Goal: Task Accomplishment & Management: Complete application form

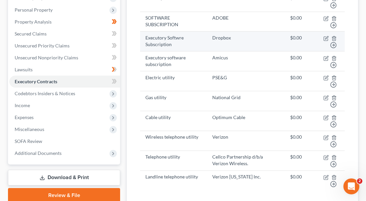
scroll to position [100, 0]
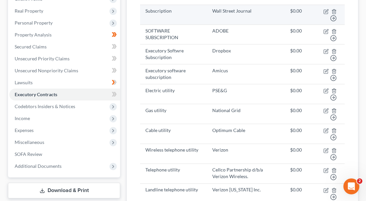
click at [297, 11] on td "$0.00" at bounding box center [298, 15] width 29 height 20
click at [333, 10] on icon "button" at bounding box center [333, 11] width 5 height 5
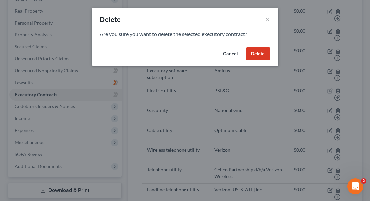
click at [265, 53] on button "Delete" at bounding box center [258, 54] width 24 height 13
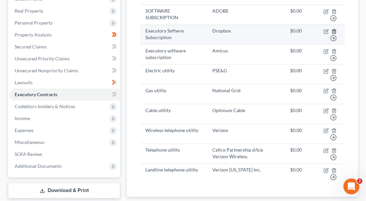
click at [334, 30] on polyline "button" at bounding box center [334, 30] width 4 height 0
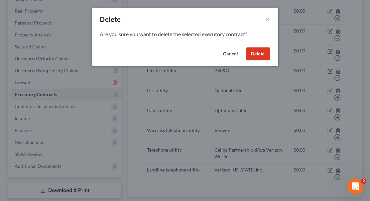
click at [257, 55] on button "Delete" at bounding box center [258, 54] width 24 height 13
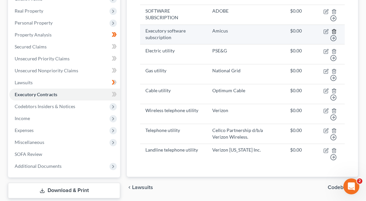
click at [334, 30] on polyline "button" at bounding box center [334, 30] width 4 height 0
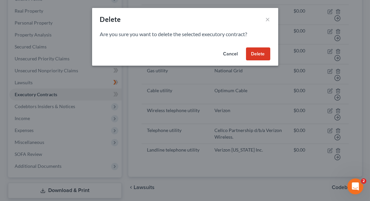
click at [257, 49] on button "Delete" at bounding box center [258, 54] width 24 height 13
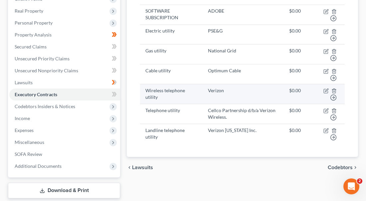
click at [257, 96] on td "Verizon" at bounding box center [242, 94] width 81 height 20
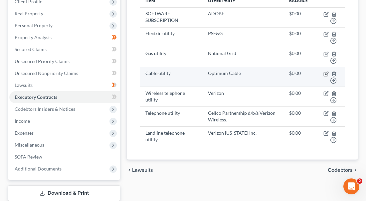
click at [326, 72] on icon "button" at bounding box center [326, 73] width 3 height 3
select select "2"
select select "0"
select select "2"
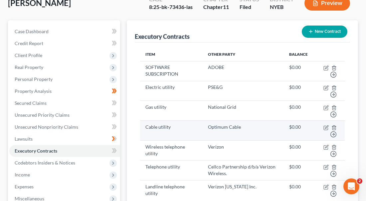
scroll to position [42, 0]
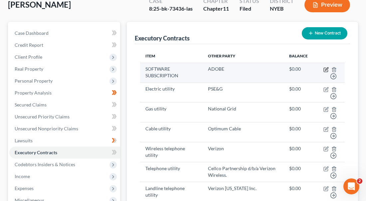
click at [326, 69] on icon "button" at bounding box center [325, 69] width 5 height 5
select select "0"
select select "2"
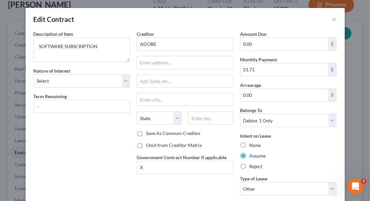
click at [192, 195] on div "Creditor * ADOBE State [US_STATE] AK AR AZ CA CO [GEOGRAPHIC_DATA] DE DC [GEOGR…" at bounding box center [184, 116] width 103 height 170
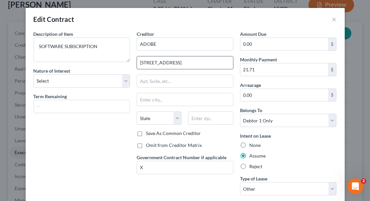
type input "[STREET_ADDRESS]"
type input "S"
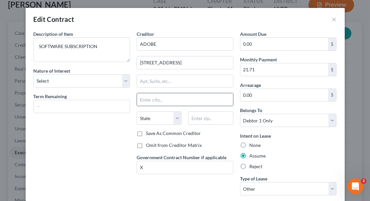
click at [141, 95] on input "text" at bounding box center [185, 99] width 96 height 13
type input "[GEOGRAPHIC_DATA][PERSON_NAME]"
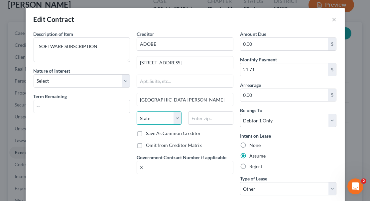
select select "4"
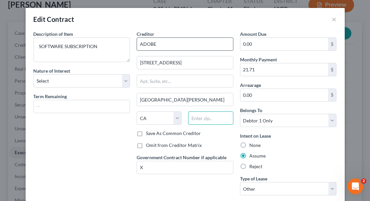
paste input "95110-2704"
type input "95110-2704"
click at [146, 133] on label "Save As Common Creditor" at bounding box center [173, 133] width 55 height 7
click at [149, 133] on input "Save As Common Creditor" at bounding box center [151, 132] width 4 height 4
checkbox input "true"
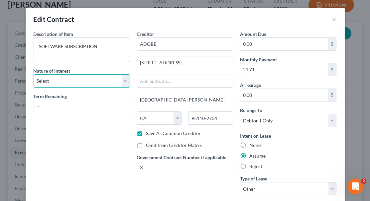
select select "2"
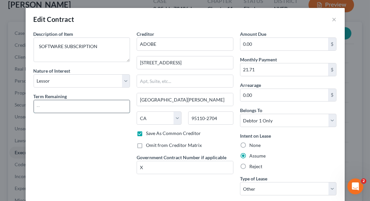
click at [61, 101] on input "text" at bounding box center [82, 106] width 96 height 13
type input "month-month"
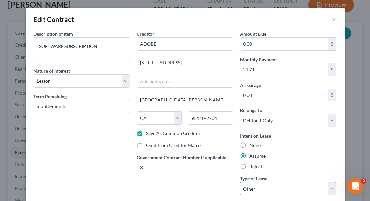
click at [282, 191] on select "Select Real Estate Car Other" at bounding box center [288, 188] width 97 height 13
click at [346, 127] on div "Edit Contract × Description of non-residential real property * Description of I…" at bounding box center [185, 100] width 370 height 201
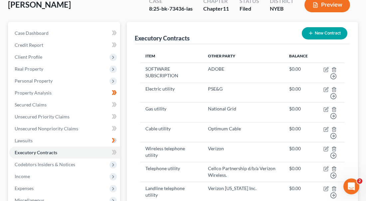
click at [346, 127] on div "Item Other Party Balance SOFTWARE SUBSCRIPTION ADOBE $0.00 Move to D Move to E …" at bounding box center [242, 129] width 215 height 171
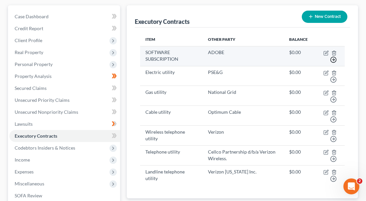
scroll to position [58, 0]
click at [333, 57] on icon "button" at bounding box center [333, 59] width 7 height 7
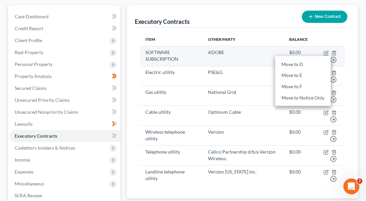
click at [273, 64] on td "ADOBE" at bounding box center [242, 56] width 81 height 20
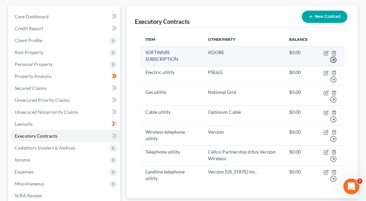
click at [333, 61] on circle "button" at bounding box center [333, 60] width 6 height 6
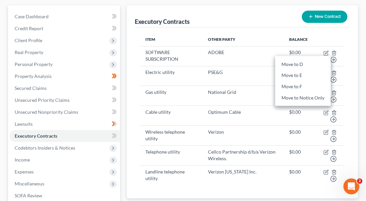
click at [348, 57] on div "Item Other Party Balance SOFTWARE SUBSCRIPTION ADOBE $0.00 Move to D Move to E …" at bounding box center [242, 113] width 215 height 171
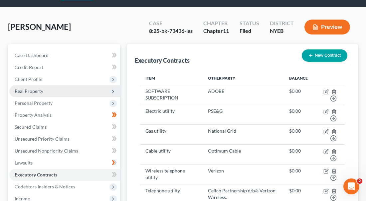
scroll to position [19, 0]
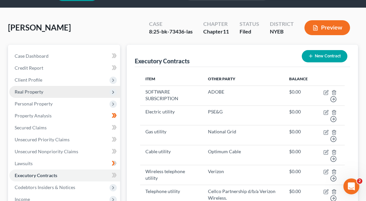
click at [42, 90] on span "Real Property" at bounding box center [29, 92] width 29 height 6
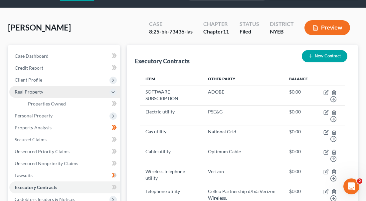
click at [114, 90] on icon at bounding box center [112, 92] width 5 height 5
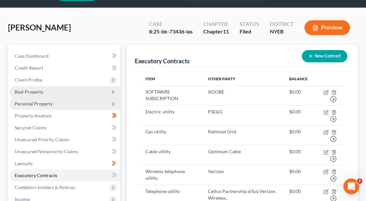
click at [113, 102] on icon at bounding box center [112, 104] width 5 height 5
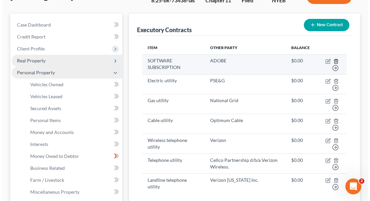
scroll to position [52, 0]
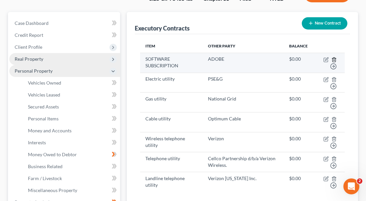
click at [333, 58] on polyline "button" at bounding box center [334, 58] width 4 height 0
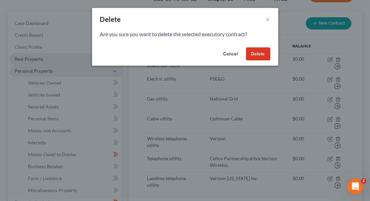
click at [256, 53] on button "Delete" at bounding box center [258, 54] width 24 height 13
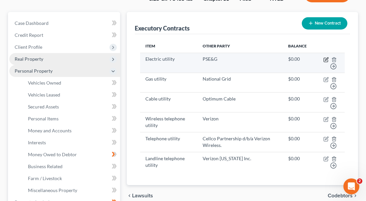
click at [326, 59] on icon "button" at bounding box center [326, 58] width 3 height 3
select select "2"
select select "0"
select select "2"
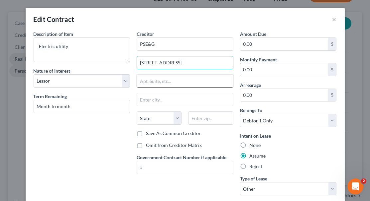
drag, startPoint x: 176, startPoint y: 64, endPoint x: 157, endPoint y: 80, distance: 25.1
click at [157, 80] on div "Creditor * PSE&G [GEOGRAPHIC_DATA] [US_STATE][GEOGRAPHIC_DATA] [GEOGRAPHIC_DATA…" at bounding box center [185, 81] width 97 height 100
type input "[STREET_ADDRESS]"
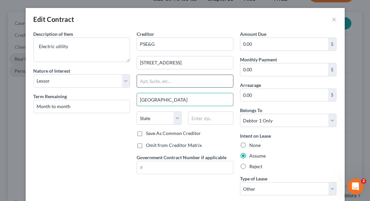
type input "[GEOGRAPHIC_DATA]"
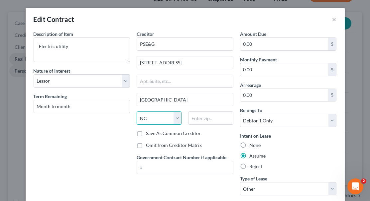
select select "33"
type input "07102"
click at [146, 132] on label "Save As Common Creditor" at bounding box center [173, 133] width 55 height 7
click at [149, 132] on input "Save As Common Creditor" at bounding box center [151, 132] width 4 height 4
checkbox input "true"
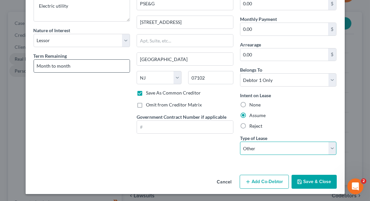
scroll to position [40, 0]
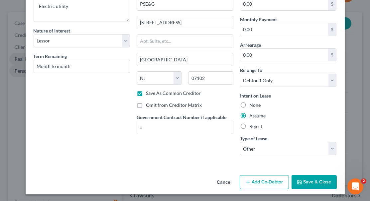
click at [308, 180] on button "Save & Close" at bounding box center [313, 182] width 45 height 14
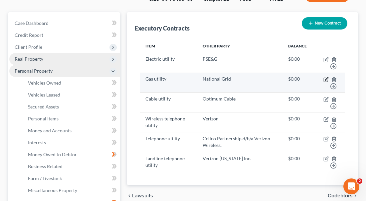
click at [327, 78] on icon "button" at bounding box center [325, 79] width 5 height 5
select select "2"
select select "0"
select select "2"
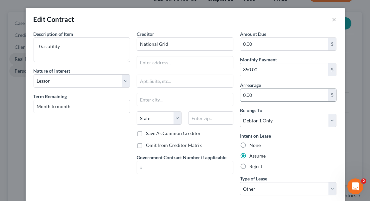
click at [257, 100] on input "0.00" at bounding box center [284, 95] width 88 height 13
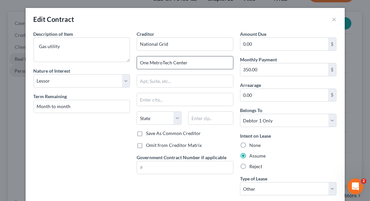
type input "One MetroTech Center"
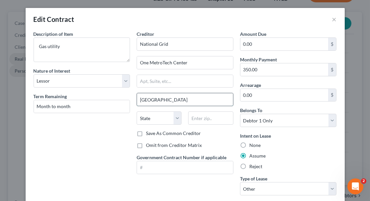
click at [140, 101] on input "[GEOGRAPHIC_DATA]" at bounding box center [185, 99] width 96 height 13
type input "[GEOGRAPHIC_DATA]"
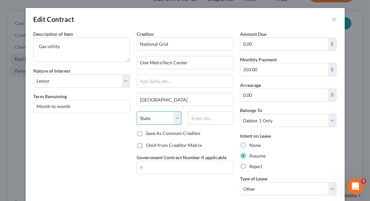
select select "35"
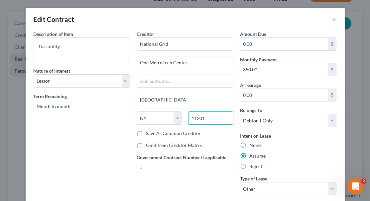
type input "11201"
click at [146, 132] on label "Save As Common Creditor" at bounding box center [173, 133] width 55 height 7
click at [149, 132] on input "Save As Common Creditor" at bounding box center [151, 132] width 4 height 4
checkbox input "true"
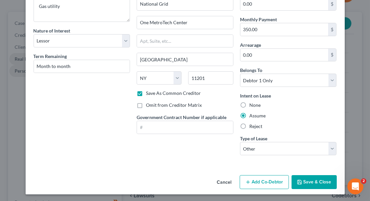
click at [307, 178] on button "Save & Close" at bounding box center [313, 182] width 45 height 14
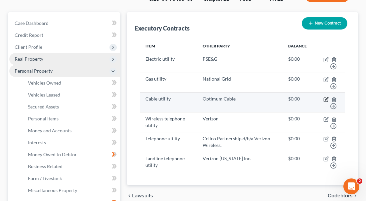
click at [325, 98] on icon "button" at bounding box center [325, 100] width 4 height 4
select select "2"
select select "0"
select select "2"
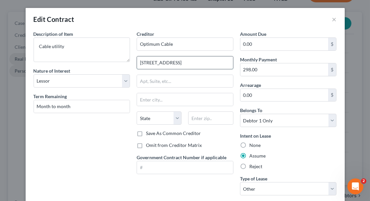
type input "[STREET_ADDRESS]"
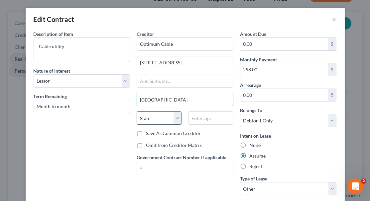
type input "[GEOGRAPHIC_DATA]"
select select "35"
type input "11101"
click at [201, 96] on input "[GEOGRAPHIC_DATA]" at bounding box center [185, 99] width 96 height 13
click at [169, 99] on input "[GEOGRAPHIC_DATA], [GEOGRAPHIC_DATA]" at bounding box center [185, 99] width 96 height 13
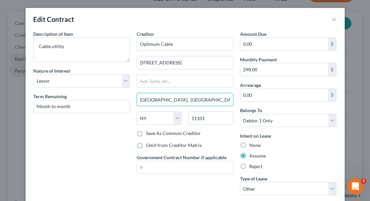
type input "[GEOGRAPHIC_DATA], [GEOGRAPHIC_DATA]"
click at [146, 130] on label "Save As Common Creditor" at bounding box center [173, 133] width 55 height 7
click at [149, 130] on input "Save As Common Creditor" at bounding box center [151, 132] width 4 height 4
checkbox input "true"
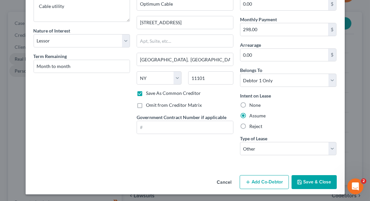
click at [312, 180] on button "Save & Close" at bounding box center [313, 182] width 45 height 14
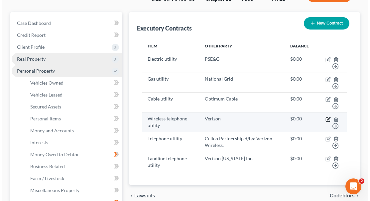
scroll to position [52, 0]
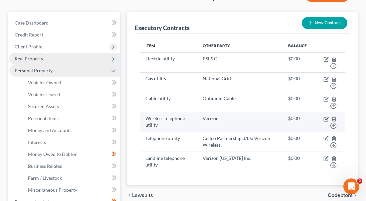
click at [326, 117] on icon "button" at bounding box center [325, 119] width 5 height 5
select select "2"
select select "0"
select select "2"
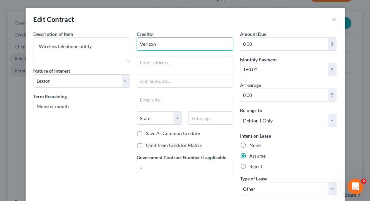
click at [191, 46] on input "Verizon" at bounding box center [185, 44] width 97 height 13
click at [153, 42] on input "VerizonWireless" at bounding box center [185, 44] width 97 height 13
paste input "[STREET_ADDRESS][US_STATE]"
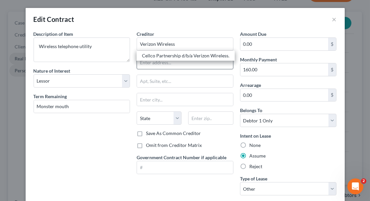
click at [154, 59] on div "Cellco Partnership d/b/a Verizon Wireless." at bounding box center [185, 56] width 87 height 7
type input "Cellco Partnership d/b/a Verizon Wireless."
select select "33"
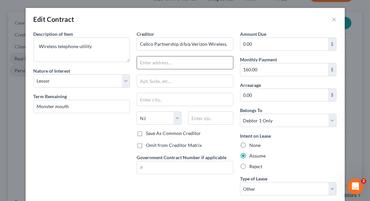
paste input "[STREET_ADDRESS][US_STATE]"
drag, startPoint x: 177, startPoint y: 62, endPoint x: 218, endPoint y: 61, distance: 40.5
click at [218, 61] on input "[STREET_ADDRESS][US_STATE]" at bounding box center [185, 62] width 96 height 13
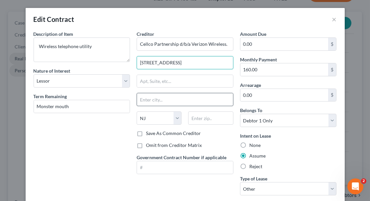
type input "[STREET_ADDRESS]"
paste input "[US_STATE][GEOGRAPHIC_DATA]"
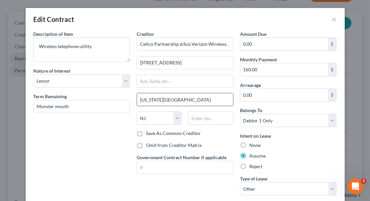
drag, startPoint x: 159, startPoint y: 102, endPoint x: 180, endPoint y: 102, distance: 20.6
click at [180, 102] on input "[US_STATE][GEOGRAPHIC_DATA]" at bounding box center [185, 99] width 96 height 13
type input "[US_STATE]"
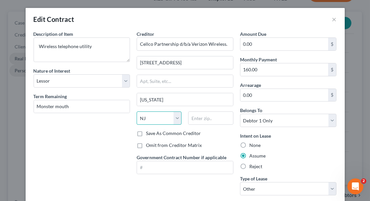
select select "35"
paste input "NY 10036"
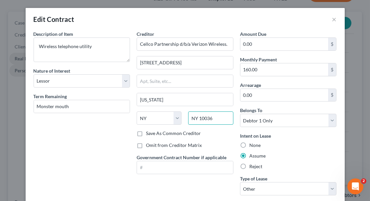
click at [196, 117] on input "NY 10036" at bounding box center [210, 118] width 45 height 13
type input "10036"
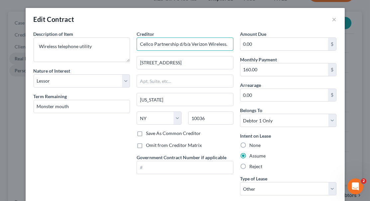
click at [138, 40] on input "Cellco Partnership d/b/a Verizon Wireless." at bounding box center [185, 44] width 97 height 13
drag, startPoint x: 204, startPoint y: 41, endPoint x: 221, endPoint y: 42, distance: 17.0
click at [221, 42] on input "Cellco Partnership d/b/a Verizon Wireless." at bounding box center [185, 44] width 97 height 13
drag, startPoint x: 139, startPoint y: 42, endPoint x: 174, endPoint y: 45, distance: 35.3
click at [174, 45] on input "Cellco Partnership d/b/a Verizon Communications." at bounding box center [185, 44] width 97 height 13
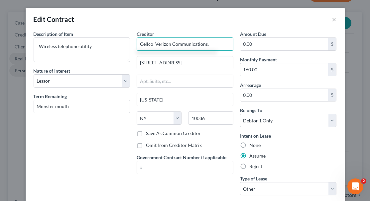
drag, startPoint x: 151, startPoint y: 44, endPoint x: 132, endPoint y: 43, distance: 18.3
click at [133, 43] on div "Creditor * Cellco Verizon Communications. [GEOGRAPHIC_DATA] [US_STATE][GEOGRAPH…" at bounding box center [184, 116] width 103 height 170
type input "Verizon Communications."
click at [146, 132] on label "Save As Common Creditor" at bounding box center [173, 133] width 55 height 7
click at [149, 132] on input "Save As Common Creditor" at bounding box center [151, 132] width 4 height 4
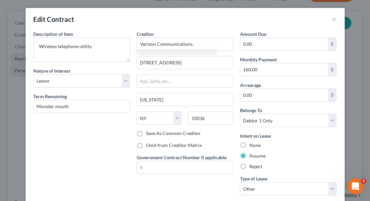
checkbox input "true"
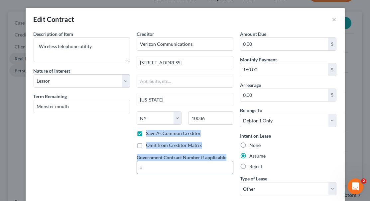
drag, startPoint x: 136, startPoint y: 132, endPoint x: 193, endPoint y: 161, distance: 64.6
click at [193, 161] on div "Creditor * Verizon Communications. [GEOGRAPHIC_DATA] [US_STATE][GEOGRAPHIC_DATA…" at bounding box center [184, 116] width 103 height 170
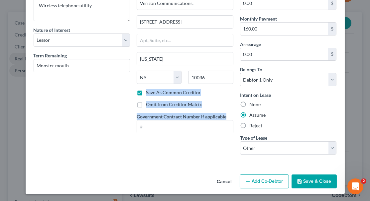
scroll to position [40, 0]
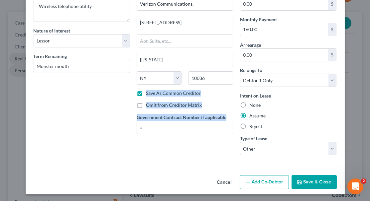
click at [308, 184] on button "Save & Close" at bounding box center [313, 182] width 45 height 14
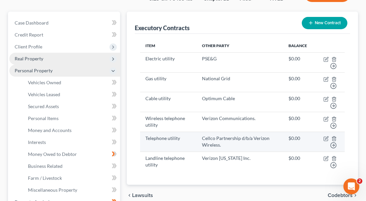
click at [225, 137] on td "Cellco Partnership d/b/a Verizon Wireless." at bounding box center [239, 142] width 86 height 20
click at [326, 136] on icon "button" at bounding box center [325, 138] width 5 height 5
select select "2"
select select "33"
select select "0"
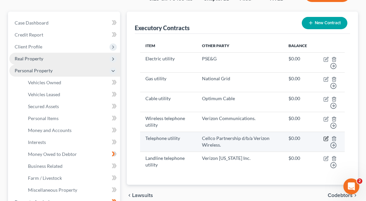
select select "2"
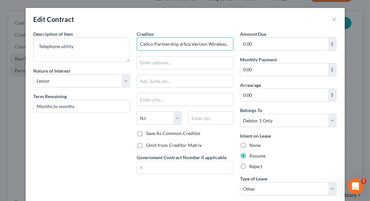
drag, startPoint x: 136, startPoint y: 43, endPoint x: 227, endPoint y: 43, distance: 90.4
click at [227, 43] on input "Cellco Partnership d/b/a Verizon Wireless." at bounding box center [185, 44] width 97 height 13
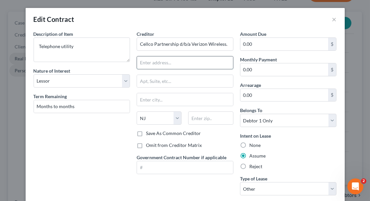
paste input "[STREET_ADDRESS]"
click at [157, 62] on input "[STREET_ADDRESS]" at bounding box center [185, 62] width 96 height 13
drag, startPoint x: 157, startPoint y: 62, endPoint x: 217, endPoint y: 67, distance: 60.3
click at [217, 67] on input "[STREET_ADDRESS]" at bounding box center [185, 62] width 96 height 13
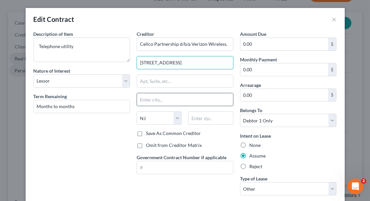
paste input "[GEOGRAPHIC_DATA]-1025"
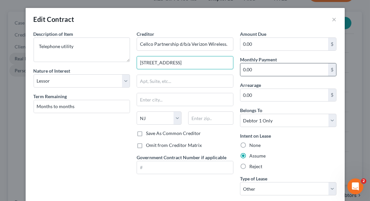
drag, startPoint x: 155, startPoint y: 62, endPoint x: 239, endPoint y: 62, distance: 84.1
click at [239, 62] on div "Description of non-residential real property * Description of Item * Telephone …" at bounding box center [185, 116] width 310 height 170
drag, startPoint x: 184, startPoint y: 61, endPoint x: 222, endPoint y: 62, distance: 37.9
click at [222, 62] on input "[STREET_ADDRESS]" at bounding box center [185, 62] width 96 height 13
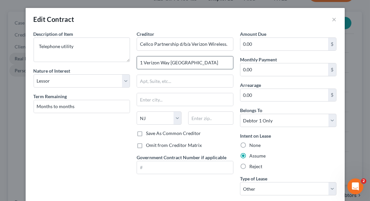
drag, startPoint x: 167, startPoint y: 61, endPoint x: 198, endPoint y: 66, distance: 31.1
click at [198, 66] on input "1 Verizon Way [GEOGRAPHIC_DATA]" at bounding box center [185, 62] width 96 height 13
type input "1 Verizon Way [GEOGRAPHIC_DATA]"
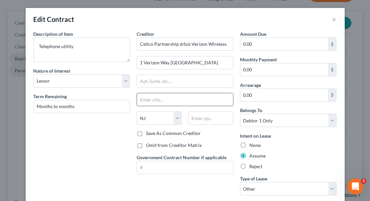
paste input ", NJ 07920-1025"
type input ", NJ 07920-1025"
type input "[PERSON_NAME][GEOGRAPHIC_DATA]"
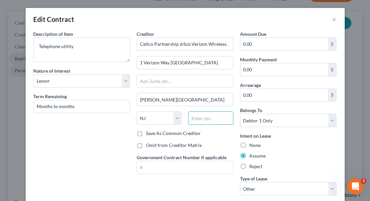
paste input ", NJ 07920-1025"
click at [191, 116] on input ", NJ 07920-1025" at bounding box center [210, 118] width 45 height 13
type input "07920-1025"
click at [146, 132] on label "Save As Common Creditor" at bounding box center [173, 133] width 55 height 7
click at [149, 132] on input "Save As Common Creditor" at bounding box center [151, 132] width 4 height 4
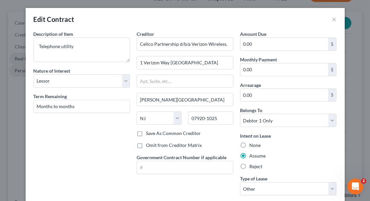
checkbox input "true"
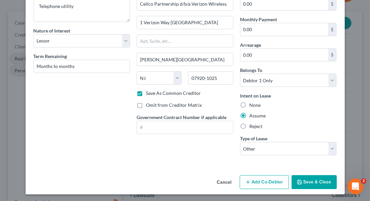
click at [309, 179] on button "Save & Close" at bounding box center [313, 182] width 45 height 14
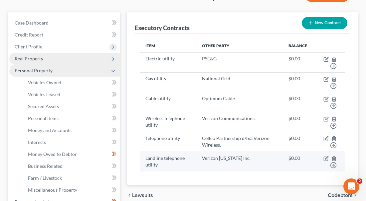
click at [203, 155] on td "Verizon [US_STATE] Inc." at bounding box center [239, 162] width 86 height 20
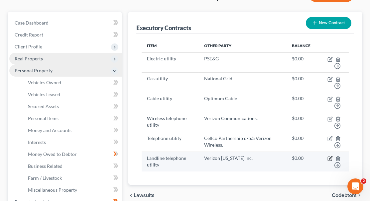
click at [330, 157] on icon "button" at bounding box center [330, 158] width 3 height 3
select select "2"
select select "0"
select select "2"
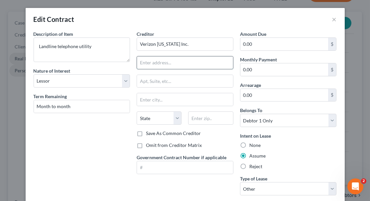
paste input "Verizon [US_STATE] Inc. Attn: Bankruptcy/Legal Department [STREET_ADDRESS][US_S…"
click at [143, 60] on input "Verizon [US_STATE] Inc. Attn: Bankruptcy/Legal Department [STREET_ADDRESS][US_S…" at bounding box center [185, 62] width 96 height 13
drag, startPoint x: 215, startPoint y: 62, endPoint x: 232, endPoint y: 63, distance: 17.0
click at [232, 63] on input "Attn: Bankruptcy/Legal Department [STREET_ADDRESS][US_STATE]" at bounding box center [185, 62] width 96 height 13
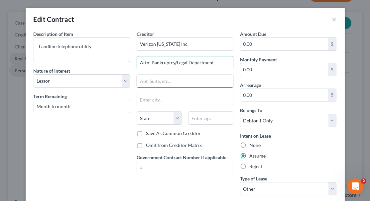
type input "Attn: Bankruptcy/Legal Department"
paste input "[STREET_ADDRESS][US_STATE]"
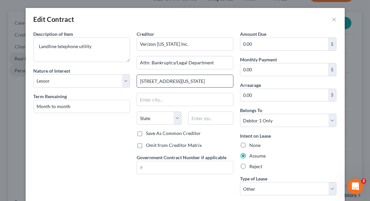
drag, startPoint x: 173, startPoint y: 81, endPoint x: 216, endPoint y: 86, distance: 43.8
click at [216, 86] on input "[STREET_ADDRESS][US_STATE]" at bounding box center [185, 81] width 96 height 13
type input "[STREET_ADDRESS]"
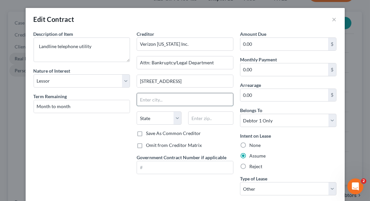
paste input "[US_STATE][GEOGRAPHIC_DATA]"
drag, startPoint x: 160, startPoint y: 100, endPoint x: 186, endPoint y: 99, distance: 26.0
click at [186, 99] on input "[US_STATE][GEOGRAPHIC_DATA]" at bounding box center [185, 99] width 96 height 13
type input "[US_STATE]"
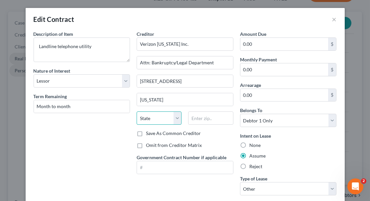
select select "35"
paste input ", NY 10007"
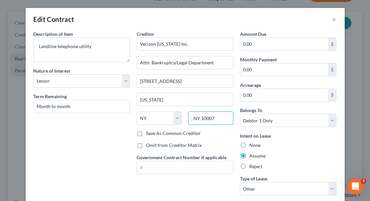
click at [190, 118] on input ", NY 10007" at bounding box center [210, 118] width 45 height 13
type input "10007"
click at [146, 133] on label "Save As Common Creditor" at bounding box center [173, 133] width 55 height 7
click at [149, 133] on input "Save As Common Creditor" at bounding box center [151, 132] width 4 height 4
checkbox input "true"
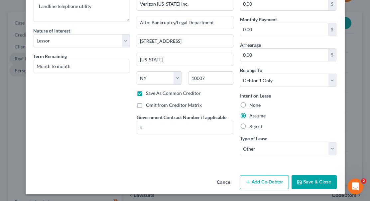
click at [304, 183] on button "Save & Close" at bounding box center [313, 182] width 45 height 14
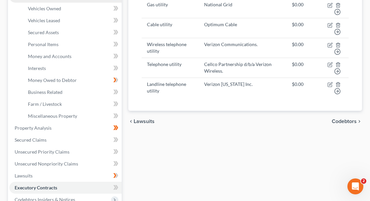
scroll to position [128, 0]
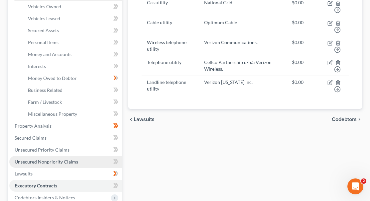
click at [80, 157] on link "Unsecured Nonpriority Claims" at bounding box center [65, 162] width 112 height 12
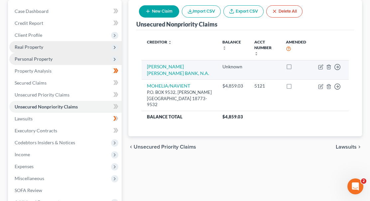
scroll to position [64, 0]
click at [256, 60] on td at bounding box center [265, 69] width 32 height 19
click at [256, 62] on td at bounding box center [265, 69] width 32 height 19
click at [256, 61] on td at bounding box center [265, 69] width 32 height 19
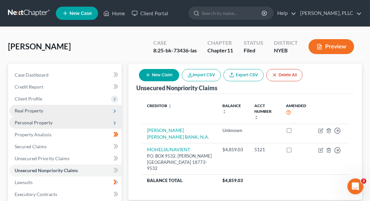
scroll to position [0, 0]
click at [115, 121] on icon at bounding box center [114, 123] width 5 height 5
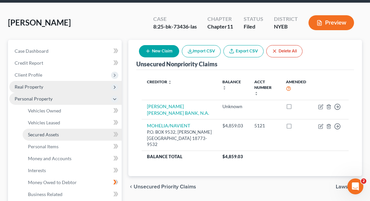
scroll to position [24, 0]
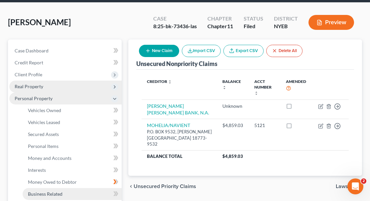
click at [62, 189] on link "Business Related" at bounding box center [72, 194] width 99 height 12
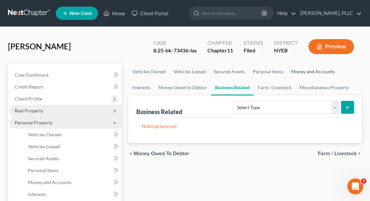
click at [313, 71] on link "Money and Accounts" at bounding box center [313, 72] width 52 height 16
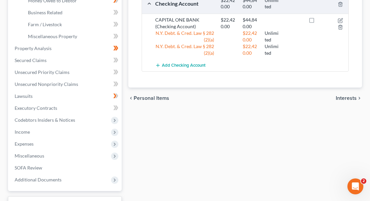
scroll to position [212, 0]
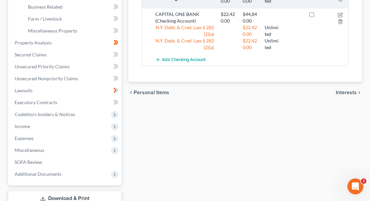
click at [347, 90] on span "Interests" at bounding box center [346, 92] width 21 height 5
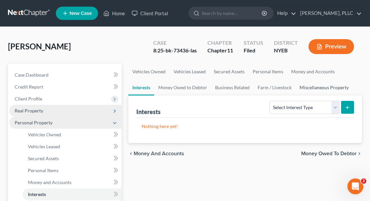
click at [306, 87] on link "Miscellaneous Property" at bounding box center [323, 88] width 57 height 16
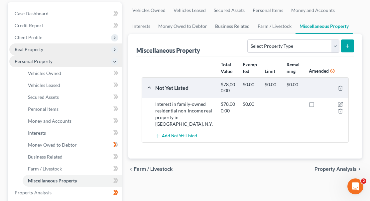
scroll to position [62, 0]
click at [191, 134] on span "Add Not Yet Listed" at bounding box center [179, 136] width 35 height 5
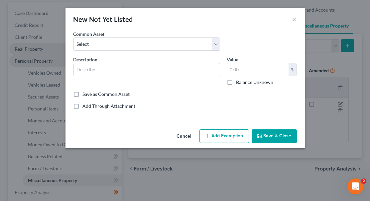
click at [186, 134] on button "Cancel" at bounding box center [183, 136] width 25 height 13
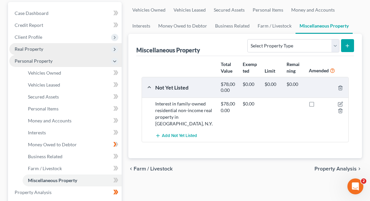
click at [350, 44] on icon "submit" at bounding box center [347, 45] width 5 height 5
select select "not_yet_listed"
click at [346, 46] on icon "submit" at bounding box center [347, 45] width 5 height 5
click at [346, 44] on icon "submit" at bounding box center [347, 45] width 5 height 5
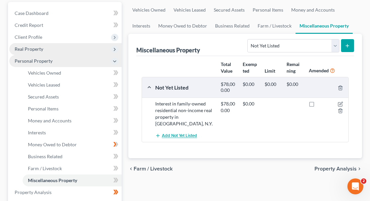
click at [172, 134] on span "Add Not Yet Listed" at bounding box center [179, 136] width 35 height 5
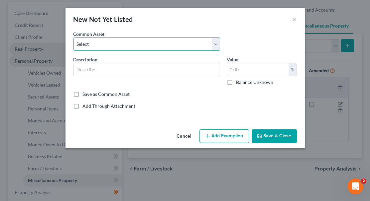
select select "0"
type input "Interest in family-owned residential on-income real property in [GEOGRAPHIC_DAT…"
type input "1,300,000.00"
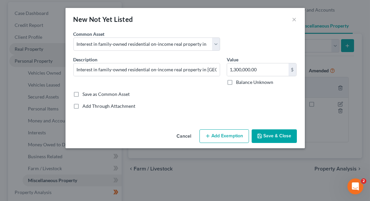
click at [83, 94] on label "Save as Common Asset" at bounding box center [106, 94] width 47 height 7
click at [85, 94] on input "Save as Common Asset" at bounding box center [87, 93] width 4 height 4
checkbox input "true"
click at [189, 135] on button "Cancel" at bounding box center [183, 136] width 25 height 13
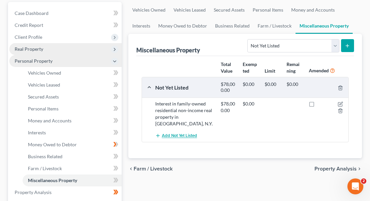
click at [182, 134] on span "Add Not Yet Listed" at bounding box center [179, 136] width 35 height 5
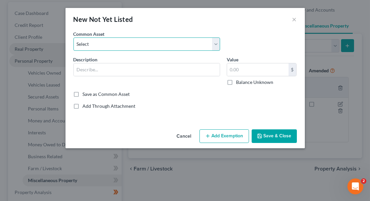
select select "0"
type input "Interest in family-owned residential on-income real property in [GEOGRAPHIC_DAT…"
type input "1,300,000.00"
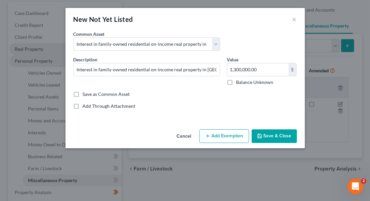
click at [190, 134] on button "Cancel" at bounding box center [183, 136] width 25 height 13
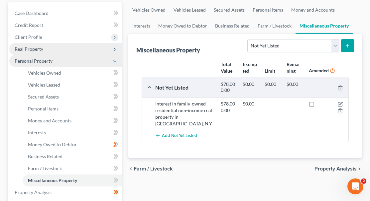
click at [162, 85] on div "Not Yet Listed" at bounding box center [185, 87] width 66 height 7
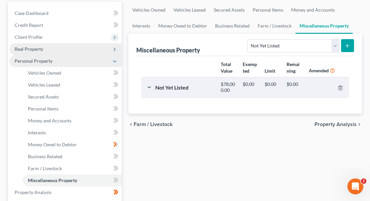
click at [349, 42] on button "submit" at bounding box center [347, 45] width 13 height 13
click at [159, 99] on div "Total Value Exempted Limit Remaining Amended Not Yet Listed $78,000.00 $0.00 $0…" at bounding box center [245, 85] width 218 height 58
click at [164, 86] on div "Not Yet Listed" at bounding box center [185, 87] width 66 height 7
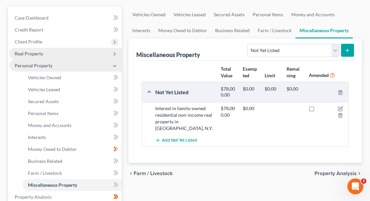
scroll to position [53, 0]
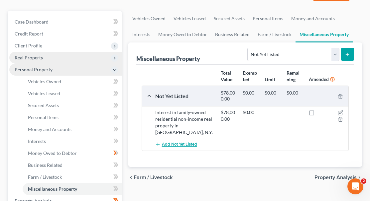
click at [164, 142] on span "Add Not Yet Listed" at bounding box center [179, 144] width 35 height 5
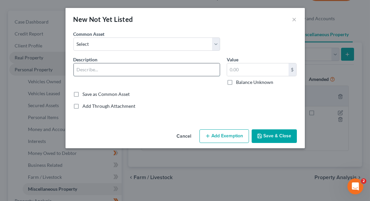
click at [106, 66] on input "text" at bounding box center [147, 69] width 146 height 13
type input "o"
type input "Ownership Interest in law firm"
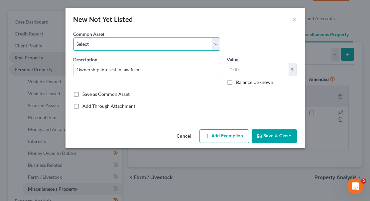
select select "0"
type input "Interest in family-owned residential on-income real property in [GEOGRAPHIC_DAT…"
type input "1,300,000.00"
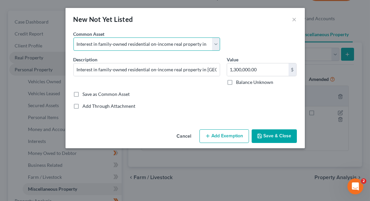
select select
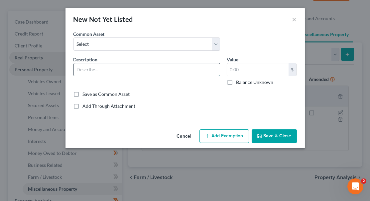
click at [135, 67] on input "text" at bounding box center [147, 69] width 146 height 13
click at [90, 66] on input "text" at bounding box center [147, 69] width 146 height 13
type input "Ownership interest in law firm"
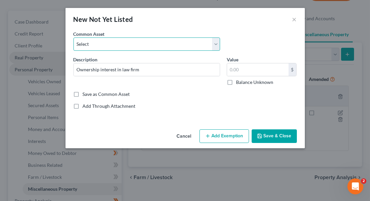
select select "0"
type input "Interest in family-owned residential on-income real property in [GEOGRAPHIC_DAT…"
type input "1,300,000.00"
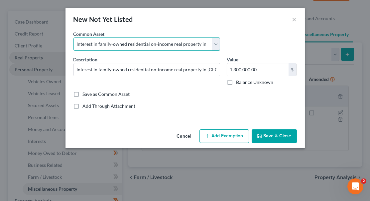
select select
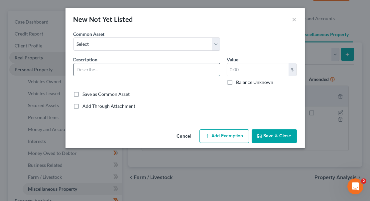
click at [108, 74] on input "text" at bounding box center [147, 69] width 146 height 13
type input "Ownership interest in law fim"
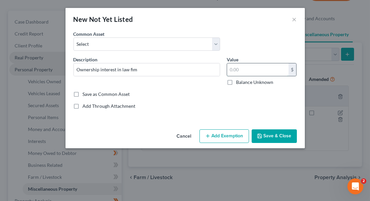
click at [241, 65] on input "text" at bounding box center [257, 69] width 61 height 13
type input "7"
type input "75,000"
click at [236, 81] on label "Balance Unknown" at bounding box center [254, 82] width 37 height 7
click at [239, 81] on input "Balance Unknown" at bounding box center [241, 81] width 4 height 4
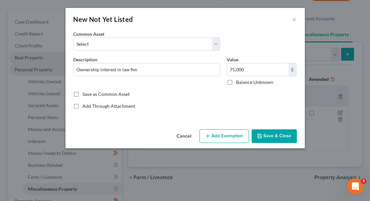
checkbox input "true"
type input "0.00"
click at [83, 93] on label "Save as Common Asset" at bounding box center [106, 94] width 47 height 7
click at [85, 93] on input "Save as Common Asset" at bounding box center [87, 93] width 4 height 4
checkbox input "true"
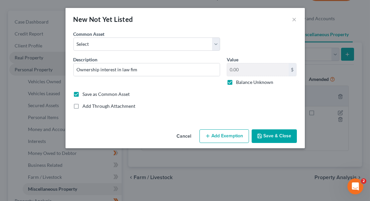
click at [230, 134] on button "Add Exemption" at bounding box center [224, 137] width 50 height 14
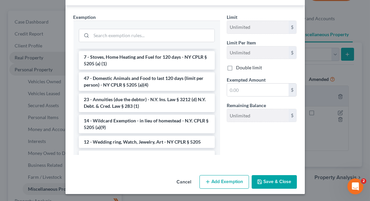
scroll to position [980, 0]
click at [137, 35] on input "search" at bounding box center [152, 35] width 123 height 13
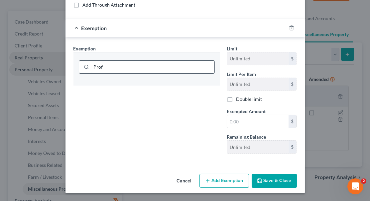
scroll to position [100, 0]
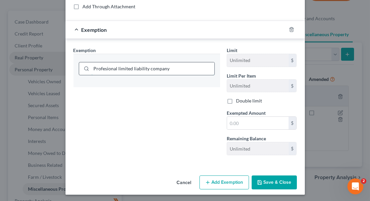
click at [117, 66] on input "Profesional limited liability company" at bounding box center [152, 68] width 123 height 13
click at [133, 67] on input "Profesional Limited liability company" at bounding box center [152, 68] width 123 height 13
click at [153, 67] on input "Profesional Limited Liability company" at bounding box center [152, 68] width 123 height 13
type input "Profesional Limited Liability Company"
click at [181, 66] on input "Profesional Limited Liability Company" at bounding box center [152, 68] width 123 height 13
